Goal: Information Seeking & Learning: Learn about a topic

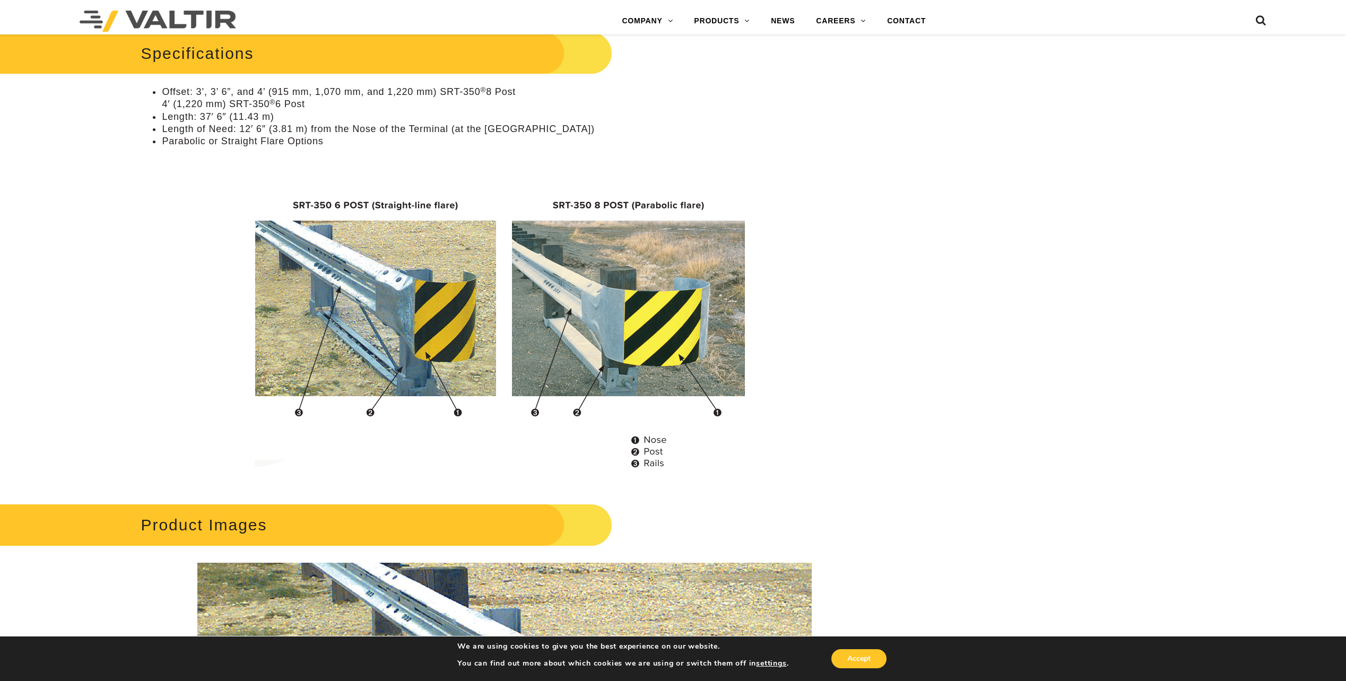
scroll to position [902, 0]
click at [645, 315] on img at bounding box center [505, 328] width 506 height 306
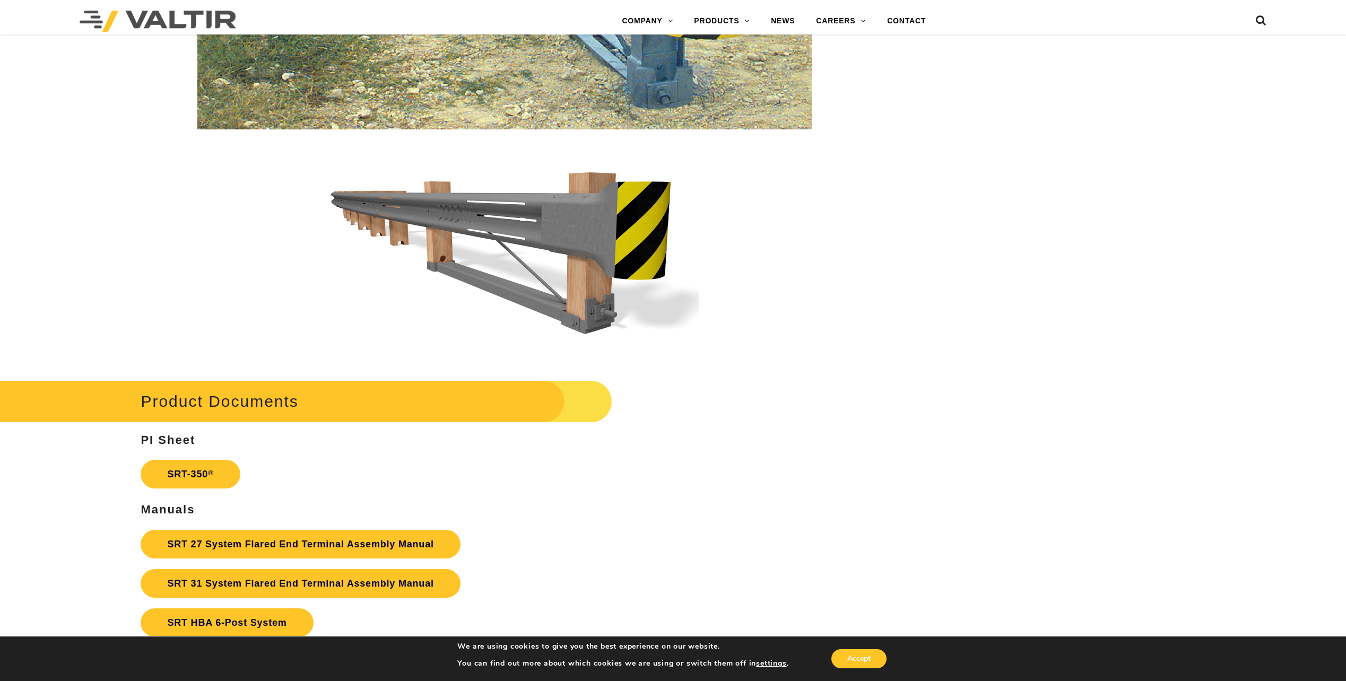
scroll to position [1751, 0]
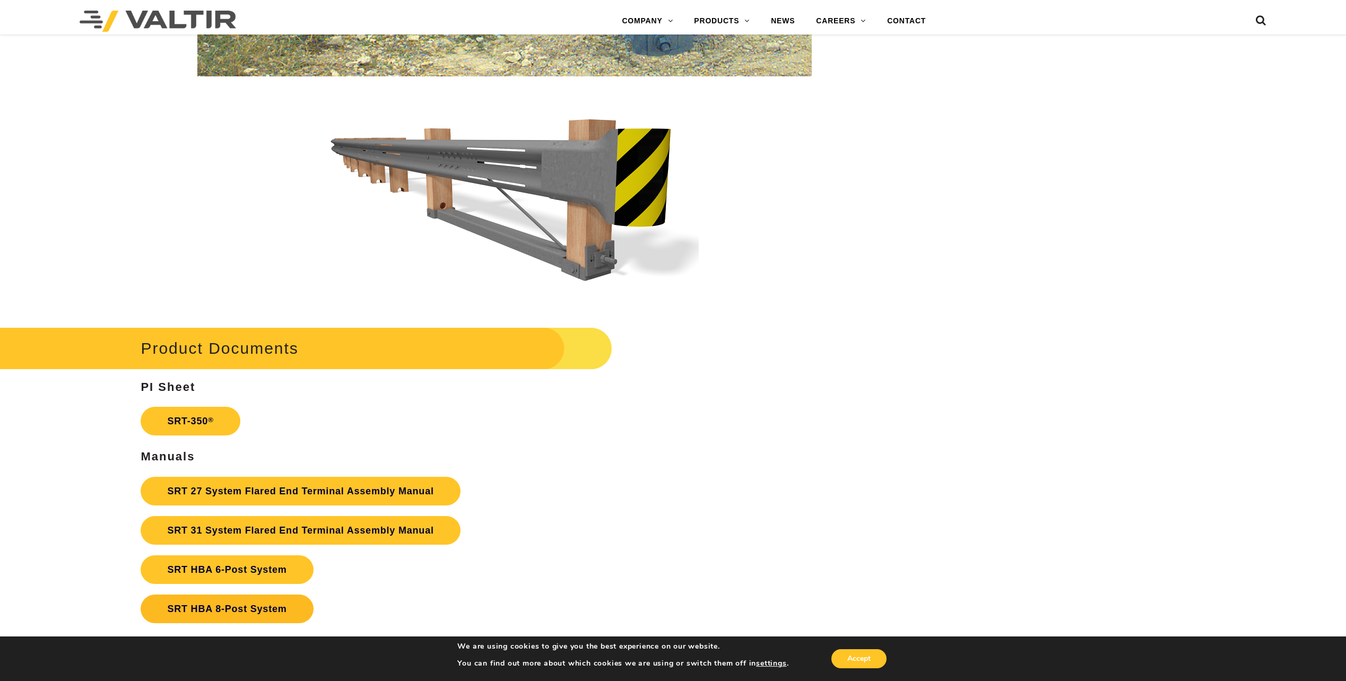
click at [243, 606] on link "SRT HBA 8-Post System" at bounding box center [227, 609] width 172 height 29
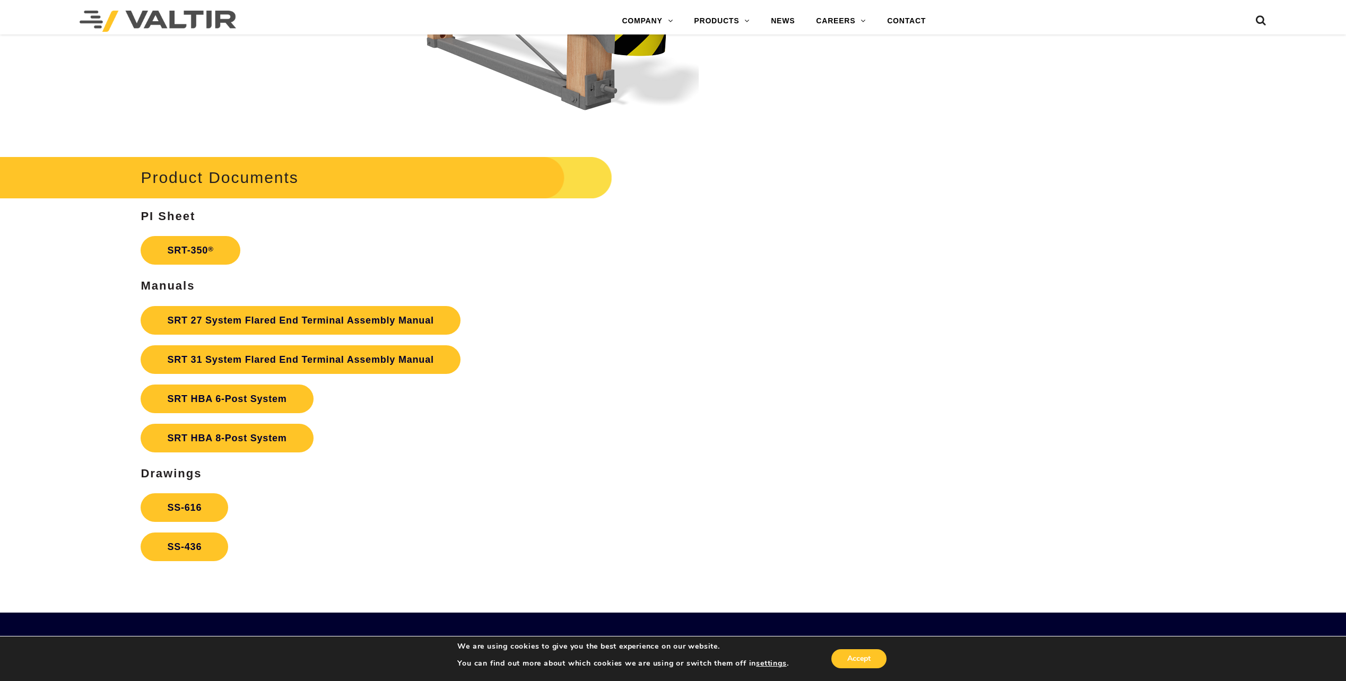
scroll to position [2016, 0]
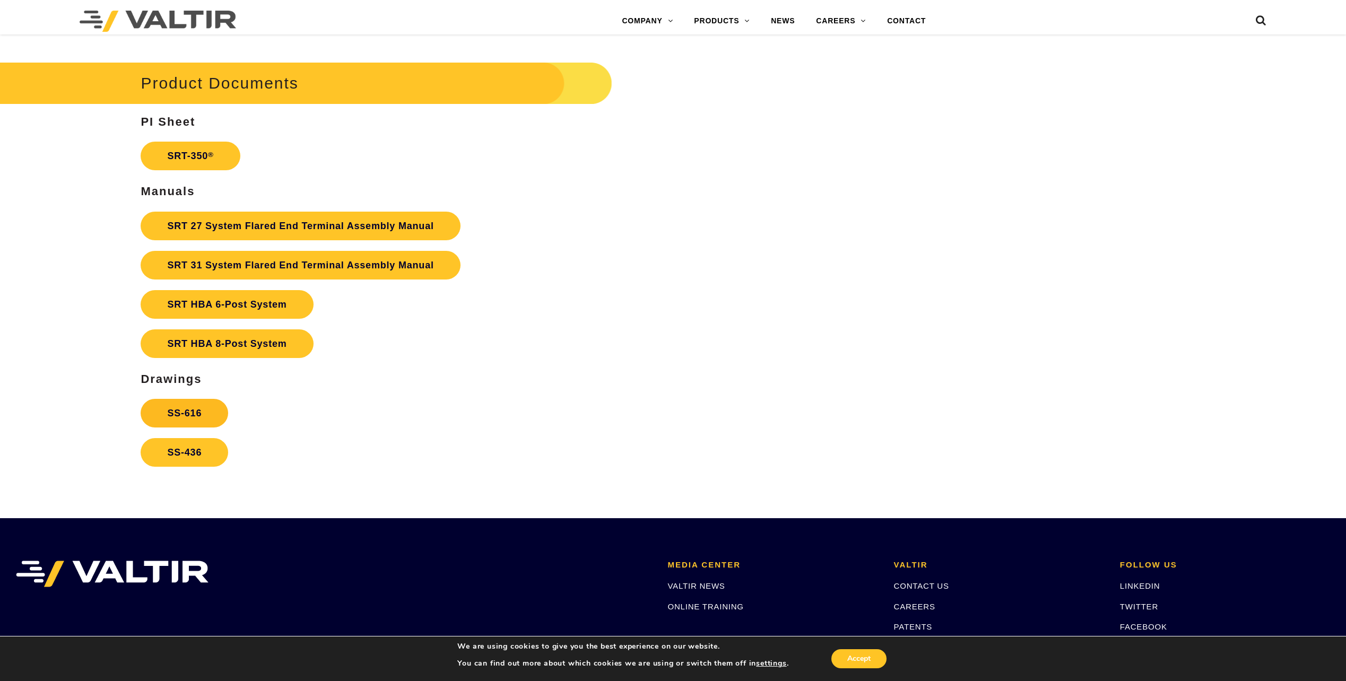
click at [184, 413] on link "SS-616" at bounding box center [185, 413] width 88 height 29
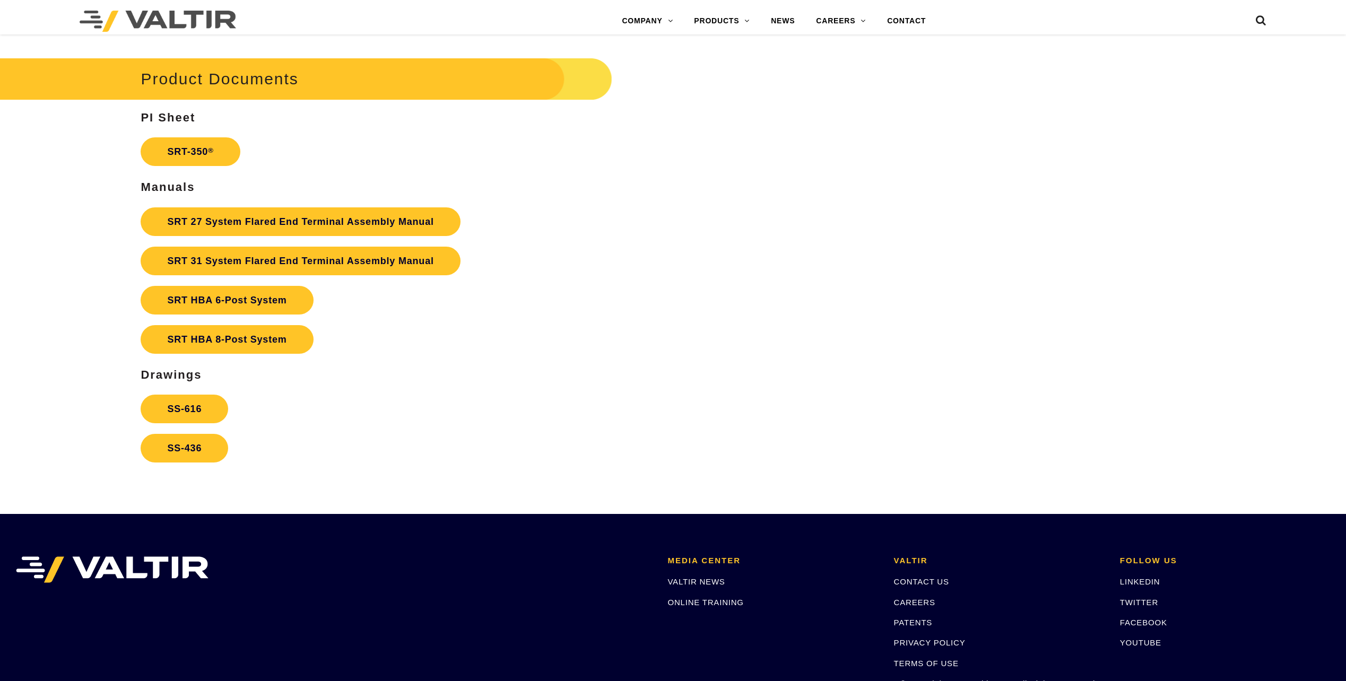
scroll to position [2016, 0]
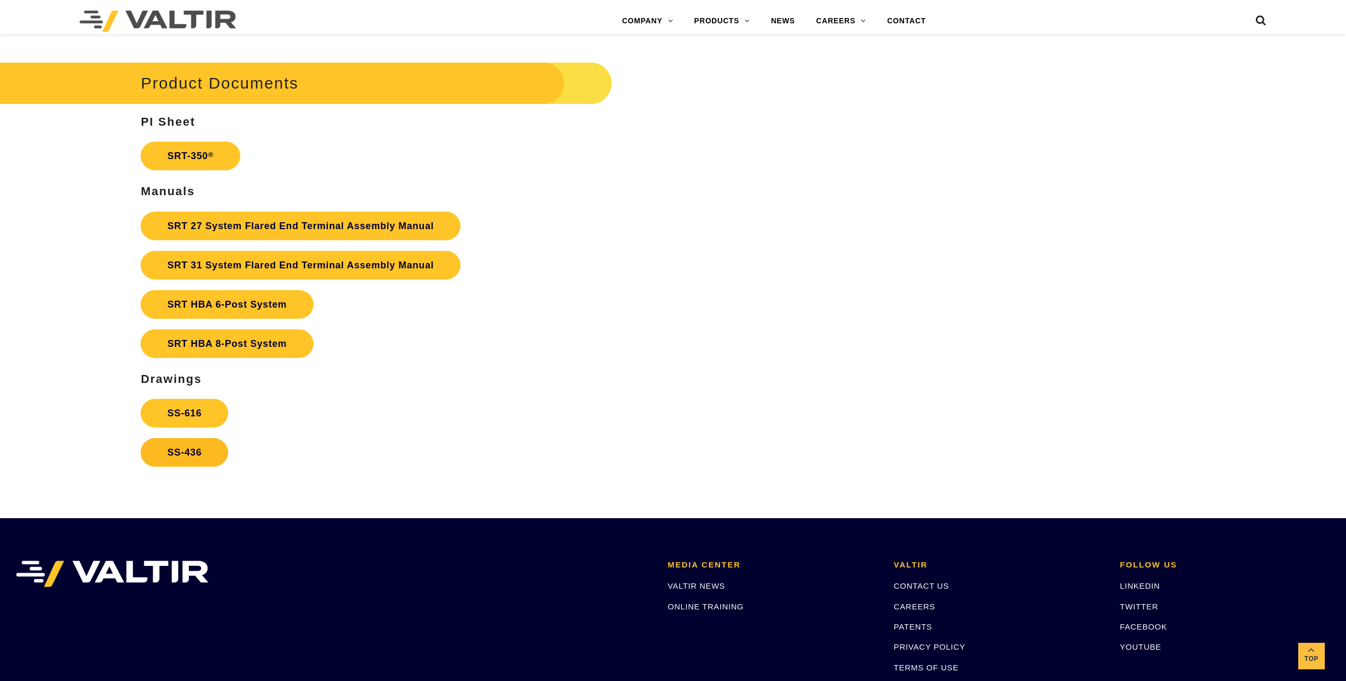
click at [198, 456] on link "SS-436" at bounding box center [185, 452] width 88 height 29
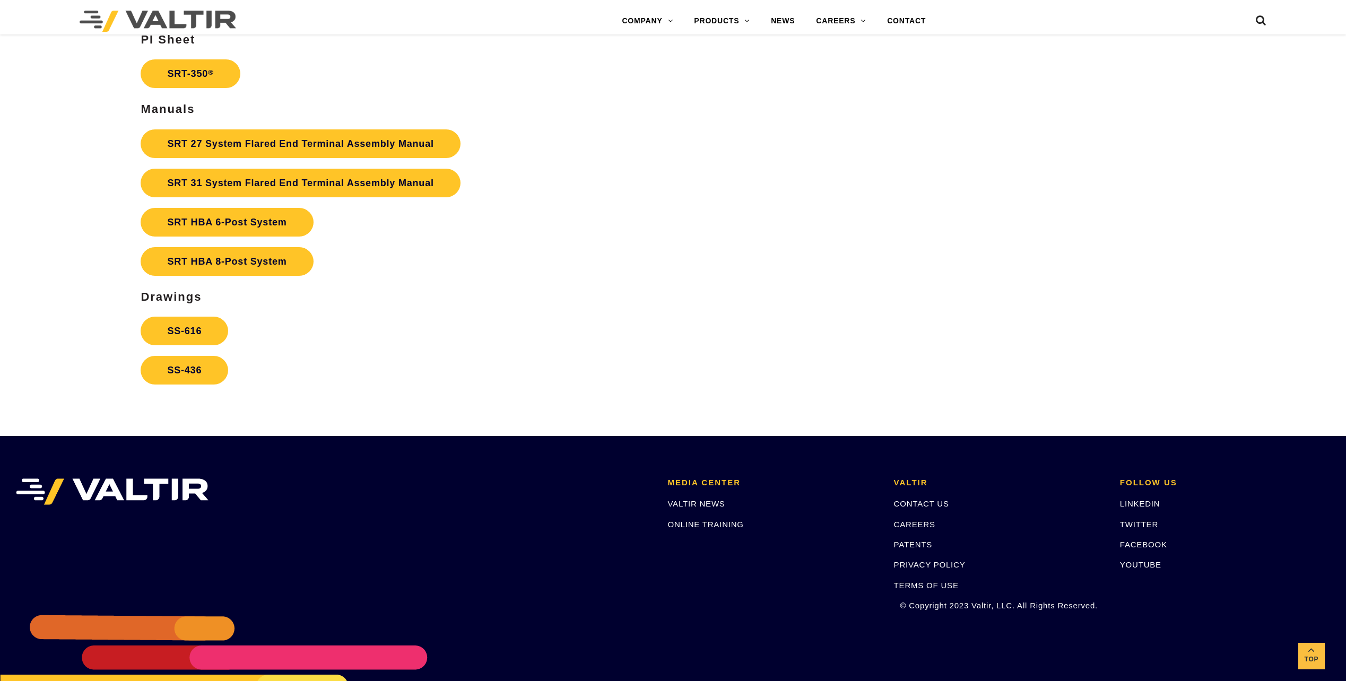
scroll to position [2126, 0]
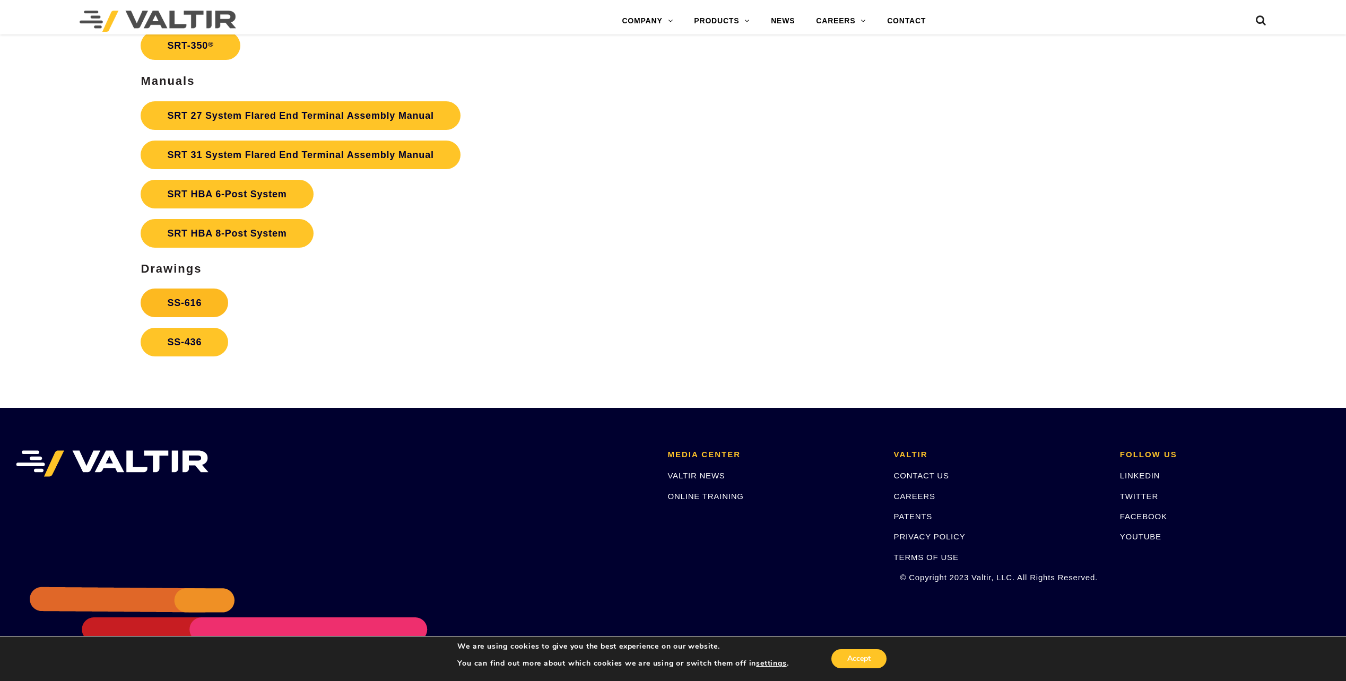
click at [171, 306] on link "SS-616" at bounding box center [185, 303] width 88 height 29
